Goal: Obtain resource: Download file/media

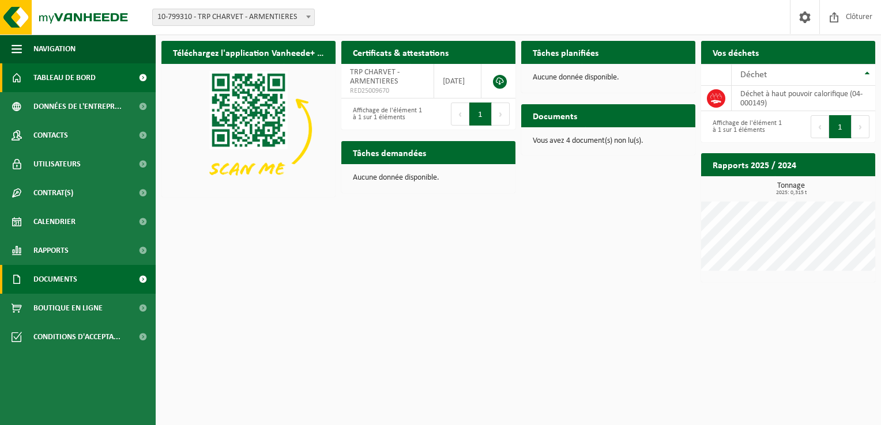
click at [133, 269] on span at bounding box center [143, 279] width 26 height 29
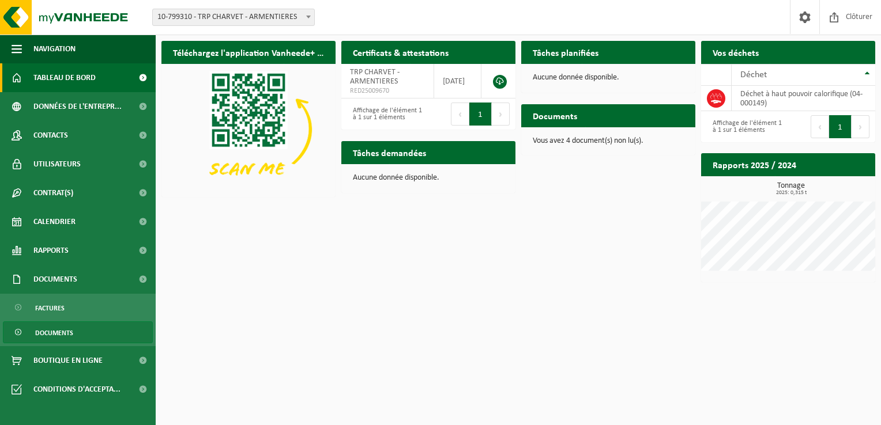
click at [69, 334] on span "Documents" at bounding box center [54, 333] width 38 height 22
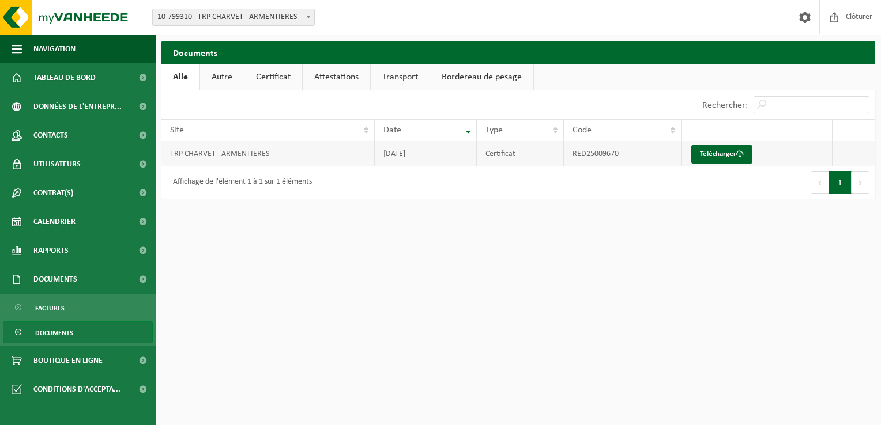
click at [667, 154] on td "RED25009670" at bounding box center [622, 153] width 117 height 25
click at [731, 153] on link "Télécharger" at bounding box center [721, 154] width 61 height 18
click at [89, 307] on link "Factures" at bounding box center [78, 308] width 150 height 22
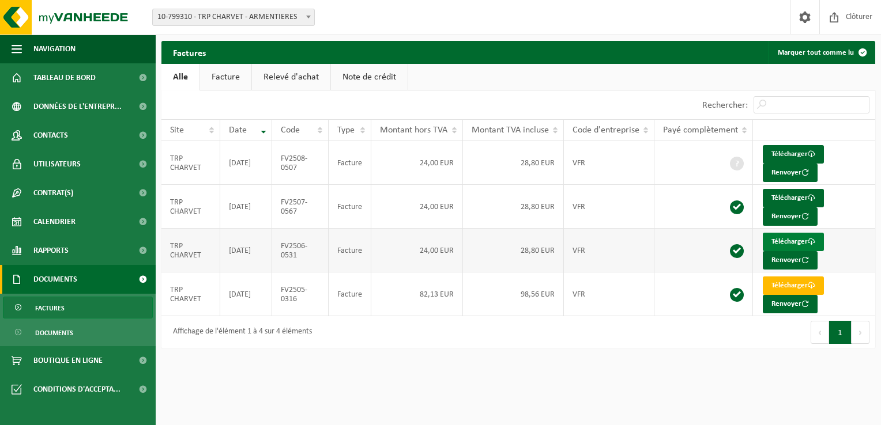
click at [792, 235] on link "Télécharger" at bounding box center [792, 242] width 61 height 18
click at [793, 195] on link "Télécharger" at bounding box center [792, 198] width 61 height 18
click at [791, 151] on link "Télécharger" at bounding box center [792, 154] width 61 height 18
click at [100, 78] on link "Tableau de bord" at bounding box center [78, 77] width 156 height 29
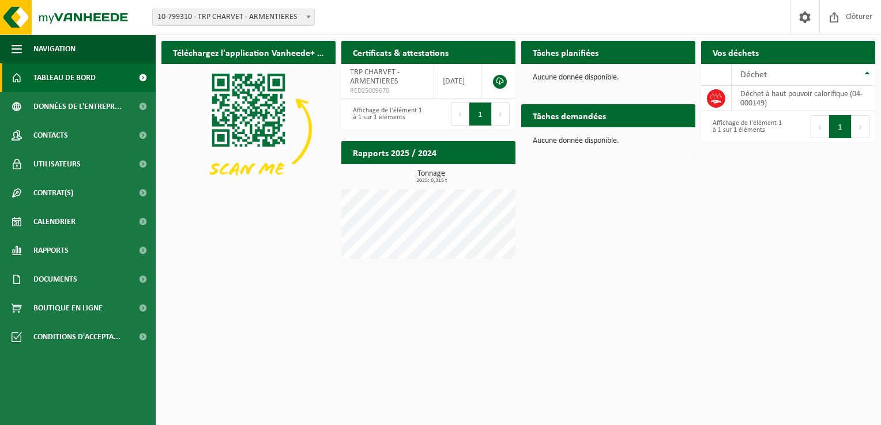
click at [408, 186] on div "Tonnage 2025: 0,315 t" at bounding box center [428, 214] width 174 height 89
click at [425, 171] on h3 "Tonnage 2025: 0,315 t" at bounding box center [431, 177] width 168 height 14
click at [399, 165] on div "Tonnage 2025: 0,315 t Cube 0,32 t" at bounding box center [428, 217] width 174 height 106
drag, startPoint x: 399, startPoint y: 165, endPoint x: 378, endPoint y: 184, distance: 28.6
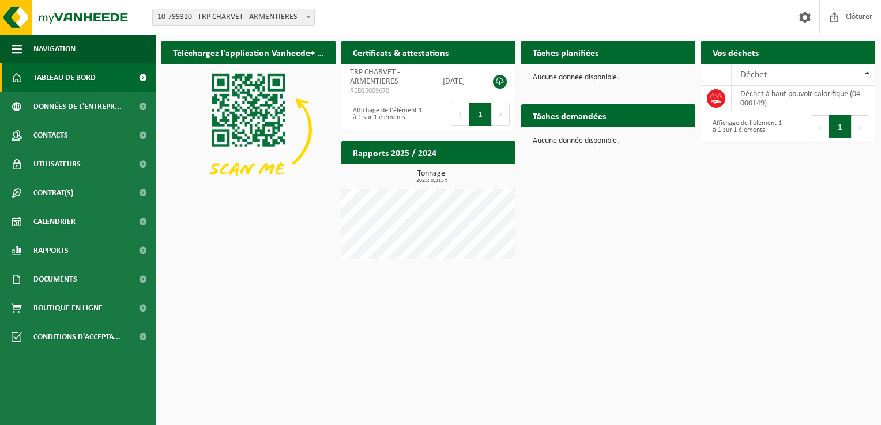
click at [378, 184] on div "Tonnage 2025: 0,315 t" at bounding box center [428, 214] width 174 height 89
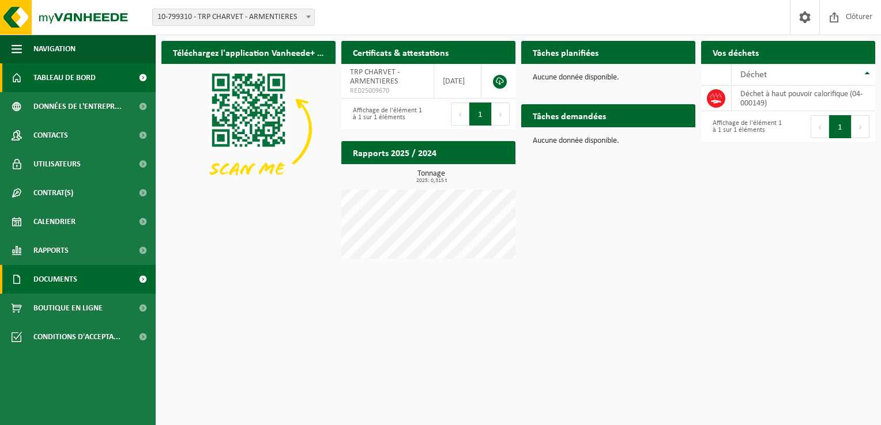
click at [76, 276] on span "Documents" at bounding box center [55, 279] width 44 height 29
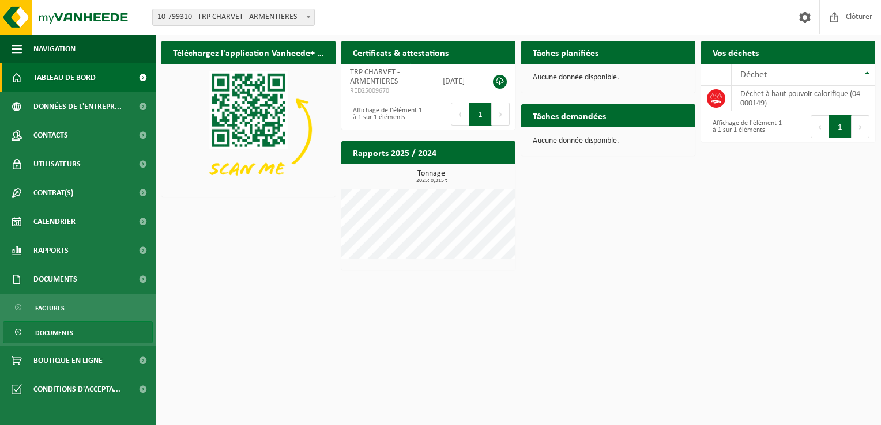
click at [70, 324] on span "Documents" at bounding box center [54, 333] width 38 height 22
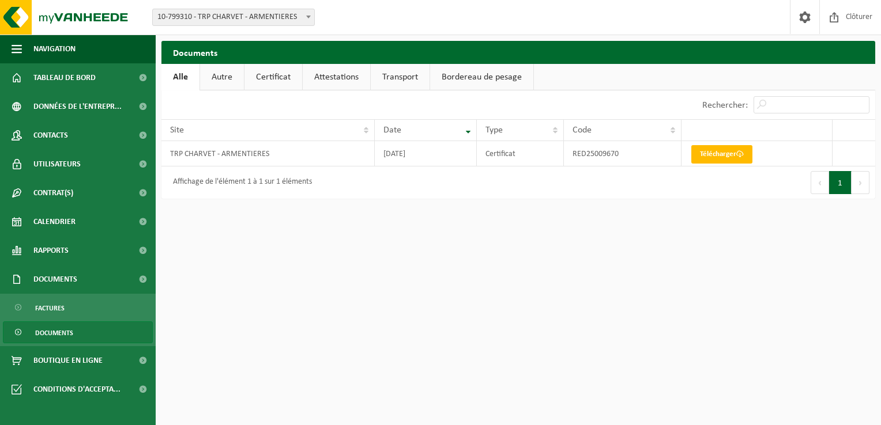
click at [330, 80] on link "Attestations" at bounding box center [336, 77] width 67 height 27
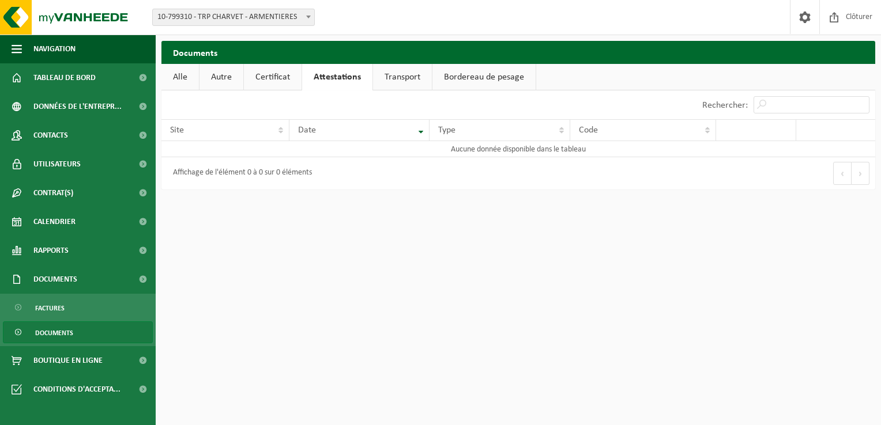
click at [290, 80] on link "Certificat" at bounding box center [273, 77] width 58 height 27
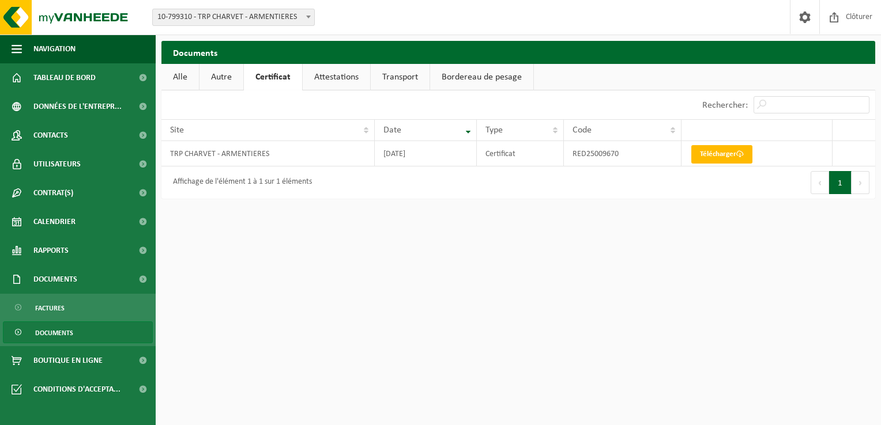
click at [196, 78] on link "Alle" at bounding box center [179, 77] width 37 height 27
click at [228, 77] on link "Autre" at bounding box center [222, 77] width 44 height 27
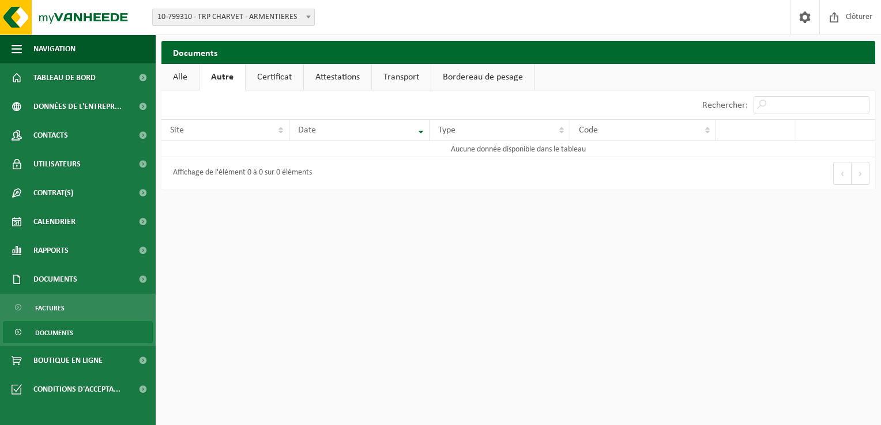
click at [398, 74] on link "Transport" at bounding box center [401, 77] width 59 height 27
click at [464, 76] on link "Bordereau de pesage" at bounding box center [483, 77] width 103 height 27
click at [84, 303] on link "Factures" at bounding box center [78, 308] width 150 height 22
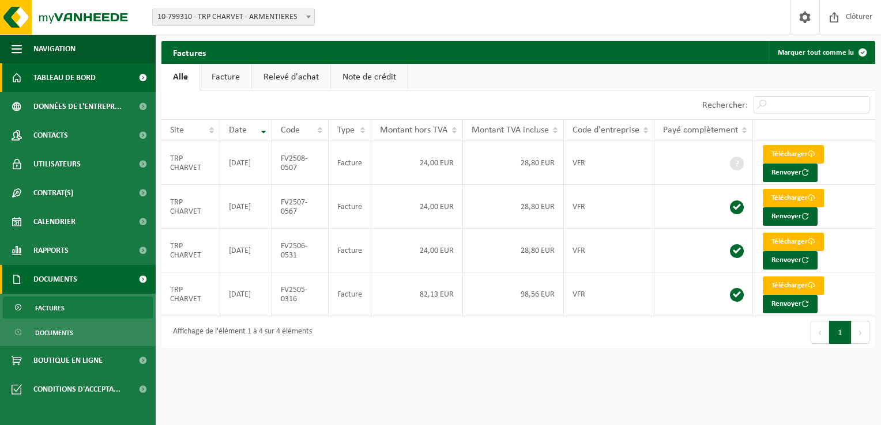
click at [91, 77] on span "Tableau de bord" at bounding box center [64, 77] width 62 height 29
